Goal: Use online tool/utility

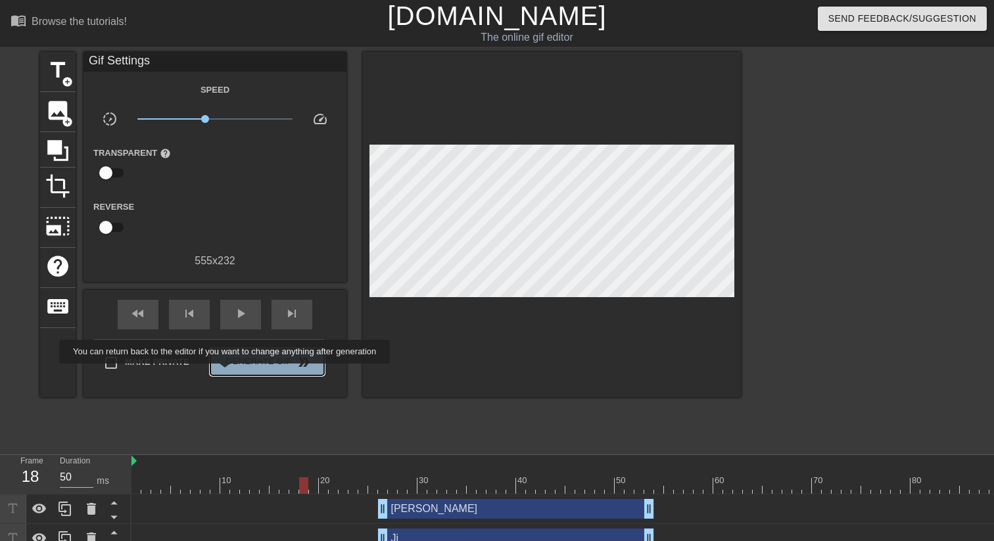
click at [233, 373] on button "Generate Gif double_arrow" at bounding box center [267, 362] width 114 height 26
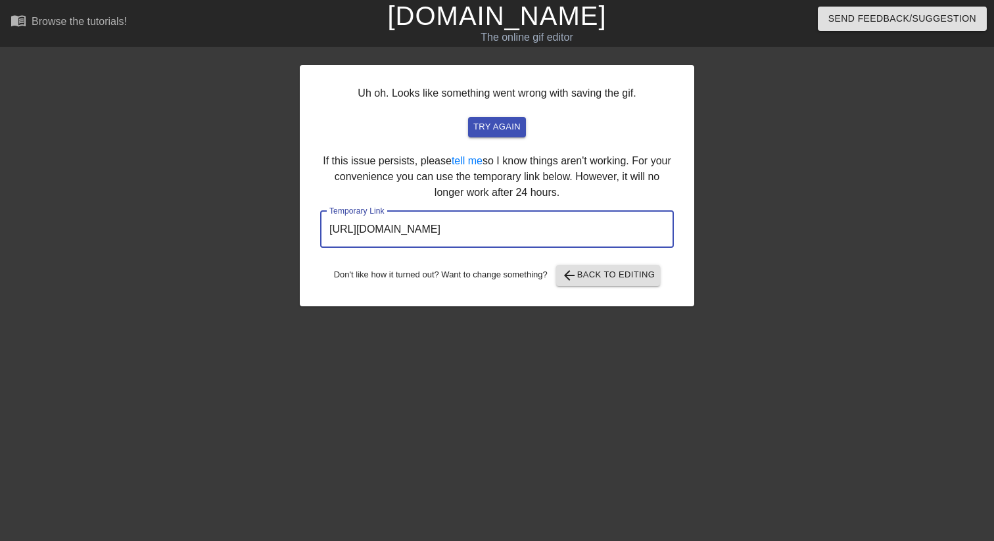
click at [464, 243] on input "[URL][DOMAIN_NAME]" at bounding box center [497, 229] width 354 height 37
click at [506, 130] on span "try again" at bounding box center [497, 127] width 47 height 15
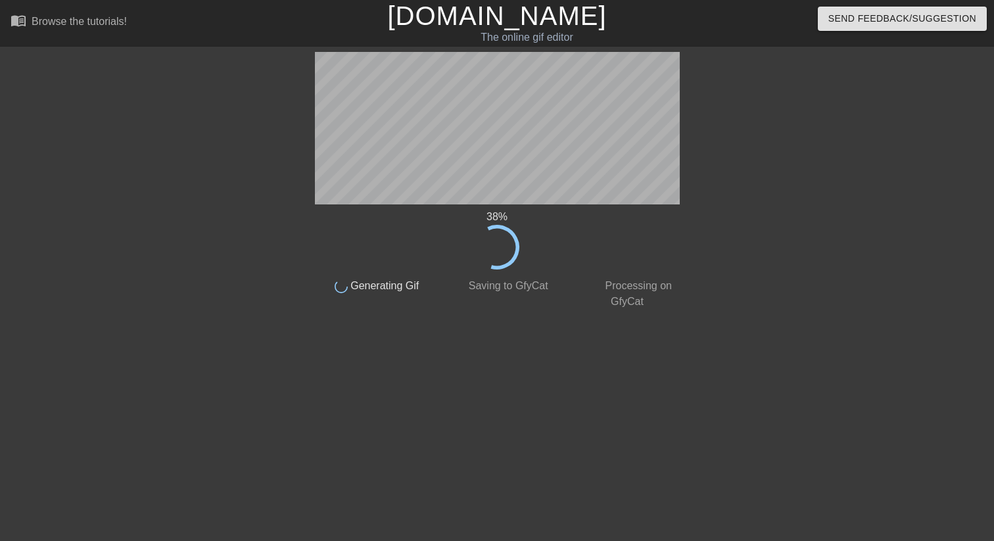
click at [273, 197] on div at bounding box center [197, 249] width 197 height 395
